Goal: Find specific page/section: Find specific page/section

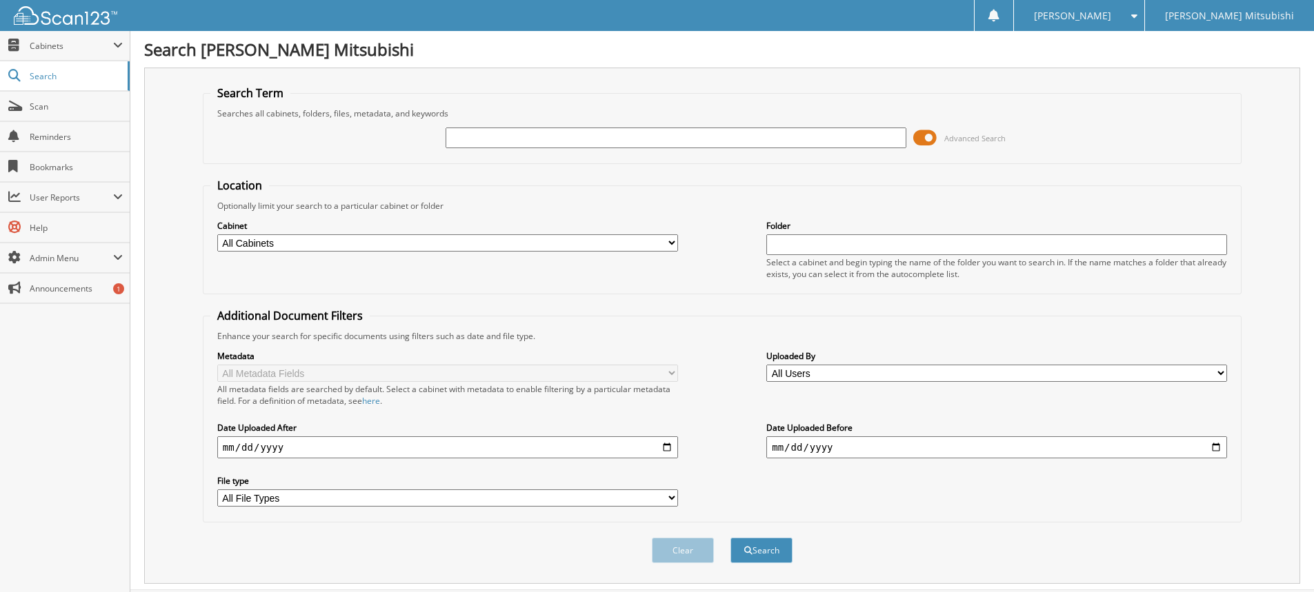
click at [471, 129] on input "text" at bounding box center [676, 138] width 461 height 21
type input "162383"
click at [730, 538] on button "Search" at bounding box center [761, 551] width 62 height 26
click at [48, 76] on span "Search" at bounding box center [75, 76] width 91 height 12
